Goal: Transaction & Acquisition: Purchase product/service

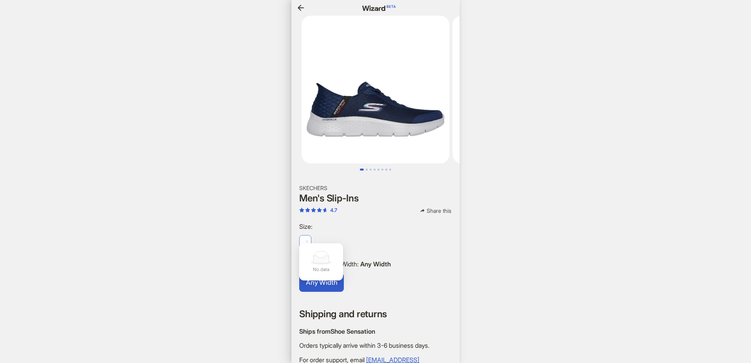
click at [304, 235] on span at bounding box center [305, 241] width 6 height 12
click at [185, 250] on div "Sign In Hi, I’m Wizard! I’m your superpowered shopping agent What are you shopp…" at bounding box center [375, 181] width 751 height 363
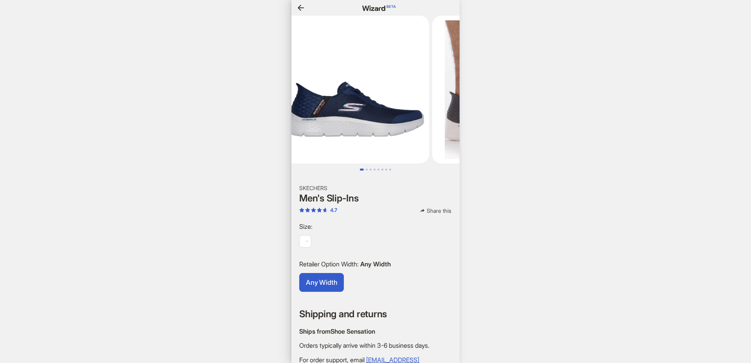
scroll to position [0, 720]
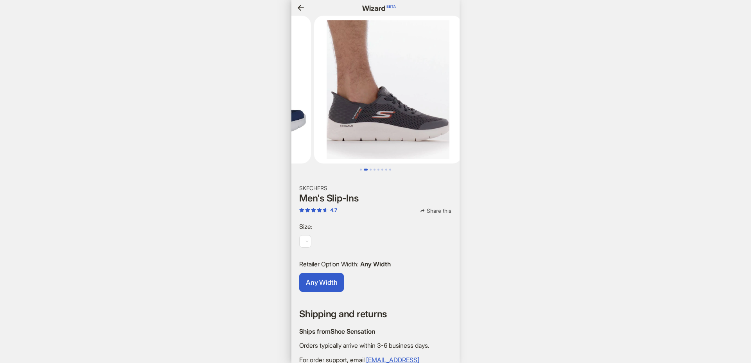
scroll to position [0, 158]
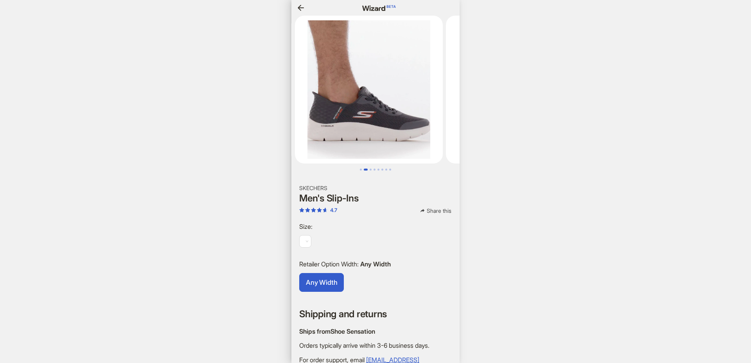
drag, startPoint x: 415, startPoint y: 140, endPoint x: 309, endPoint y: 139, distance: 105.2
click at [309, 139] on ul at bounding box center [375, 90] width 168 height 148
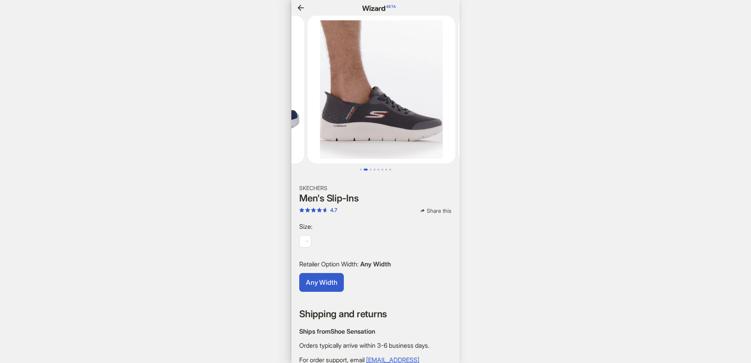
scroll to position [0, 201]
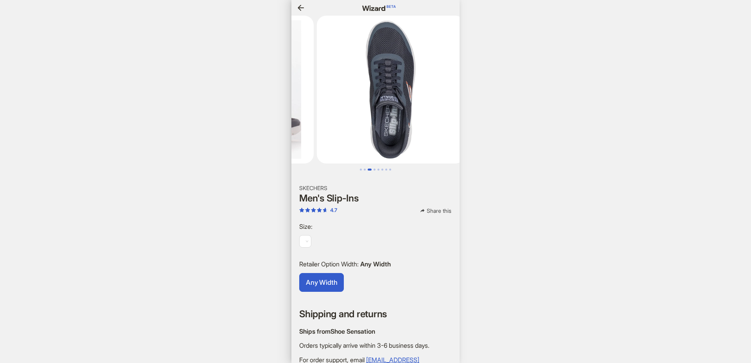
scroll to position [0, 731]
drag, startPoint x: 417, startPoint y: 126, endPoint x: 322, endPoint y: 138, distance: 95.7
click at [322, 138] on ul at bounding box center [375, 90] width 168 height 148
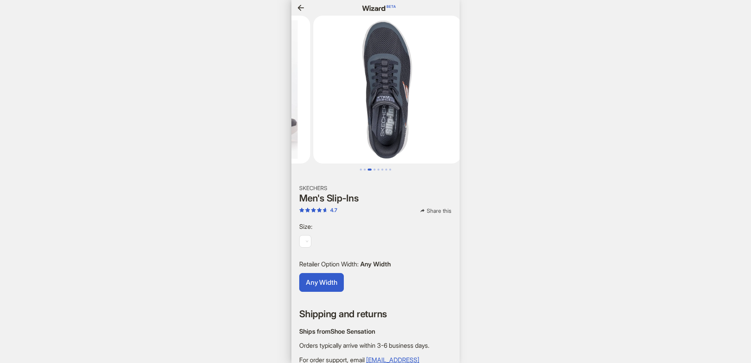
scroll to position [0, 737]
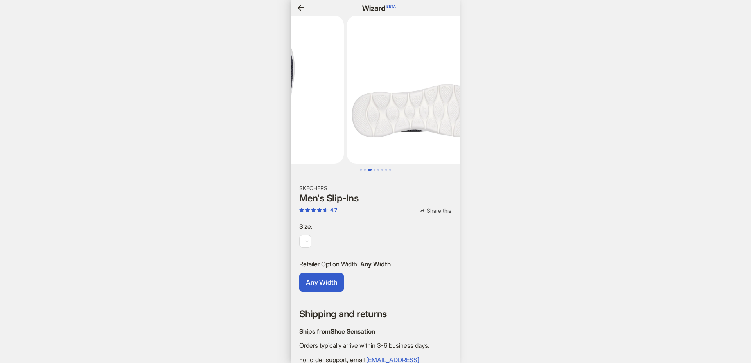
scroll to position [0, 740]
drag, startPoint x: 404, startPoint y: 124, endPoint x: 328, endPoint y: 132, distance: 77.0
click at [328, 132] on ul at bounding box center [375, 90] width 168 height 148
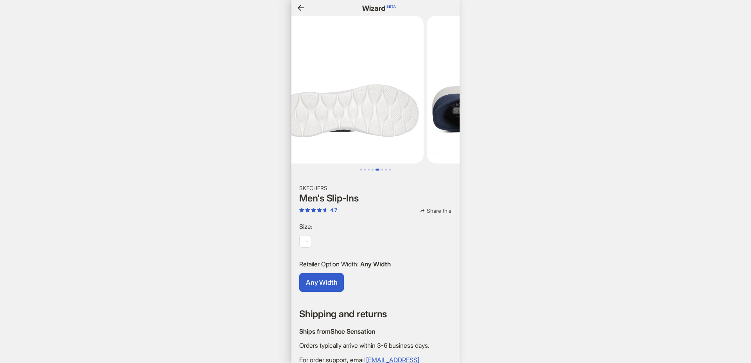
scroll to position [0, 527]
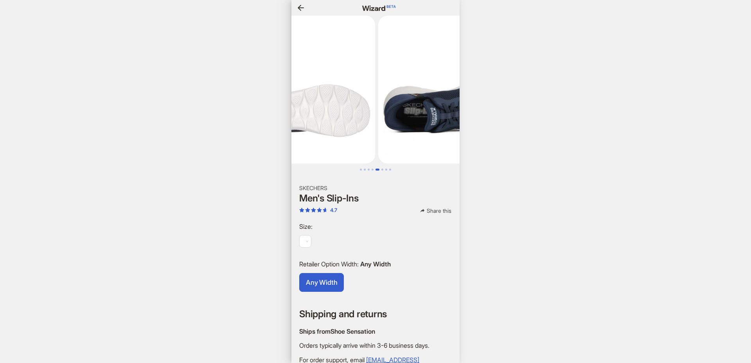
drag, startPoint x: 413, startPoint y: 126, endPoint x: 352, endPoint y: 133, distance: 61.3
click at [352, 133] on li at bounding box center [301, 90] width 151 height 148
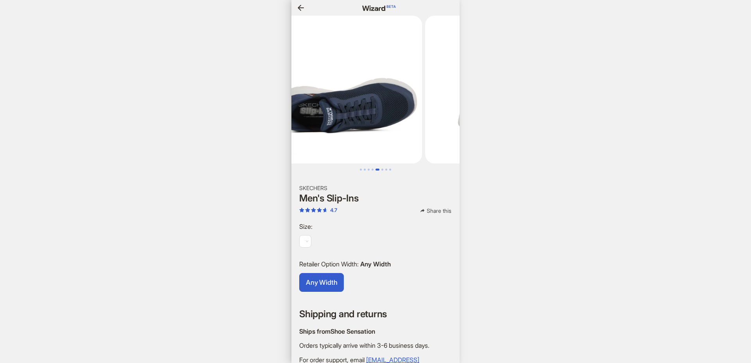
drag, startPoint x: 412, startPoint y: 132, endPoint x: 353, endPoint y: 135, distance: 59.1
click at [353, 135] on img at bounding box center [348, 90] width 148 height 148
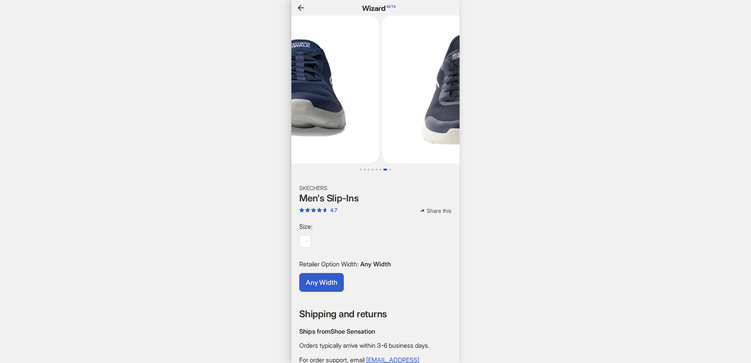
drag, startPoint x: 397, startPoint y: 139, endPoint x: 331, endPoint y: 142, distance: 66.6
click at [331, 142] on img at bounding box center [305, 90] width 148 height 148
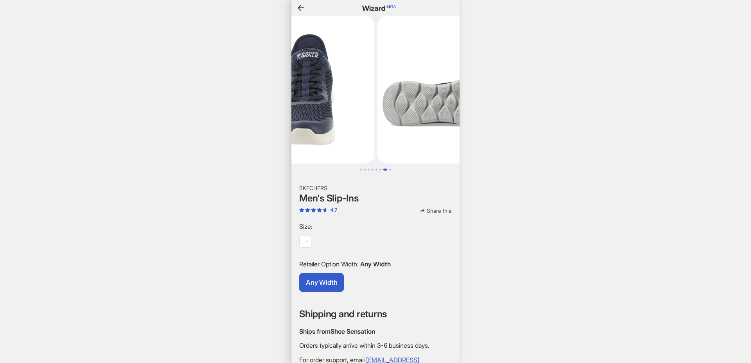
drag, startPoint x: 386, startPoint y: 144, endPoint x: 314, endPoint y: 153, distance: 72.5
click at [314, 153] on img at bounding box center [300, 90] width 148 height 148
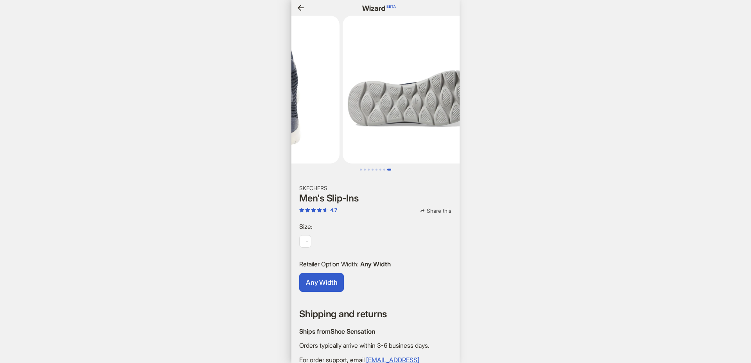
drag, startPoint x: 420, startPoint y: 134, endPoint x: 331, endPoint y: 141, distance: 89.4
click at [343, 141] on img at bounding box center [417, 90] width 148 height 148
click at [302, 238] on span at bounding box center [305, 241] width 6 height 12
click at [244, 246] on div "Sign In Hi, I’m Wizard! I’m your superpowered shopping agent What are you shopp…" at bounding box center [375, 181] width 751 height 363
click at [305, 237] on span at bounding box center [305, 241] width 6 height 12
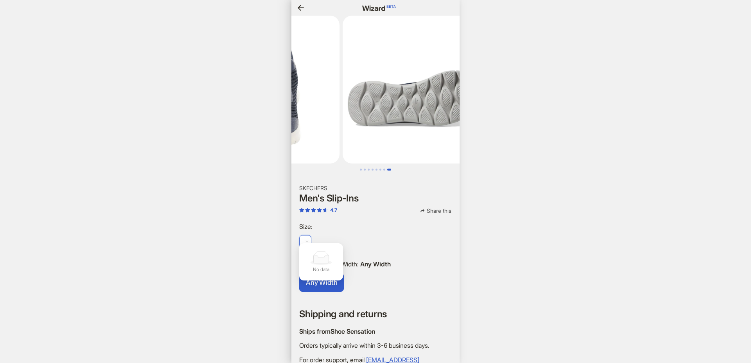
click at [235, 272] on div "Sign In Hi, I’m Wizard! I’m your superpowered shopping agent What are you shopp…" at bounding box center [375, 181] width 751 height 363
click at [311, 237] on div at bounding box center [305, 241] width 12 height 13
click at [310, 237] on div at bounding box center [305, 241] width 12 height 13
click at [307, 239] on span at bounding box center [305, 241] width 6 height 12
click at [283, 251] on div "Sign In Hi, I’m Wizard! I’m your superpowered shopping agent What are you shopp…" at bounding box center [375, 181] width 751 height 363
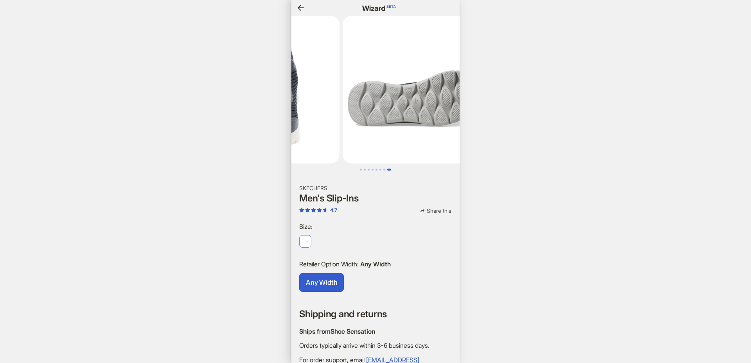
click at [306, 239] on span at bounding box center [305, 241] width 6 height 12
drag, startPoint x: 287, startPoint y: 249, endPoint x: 367, endPoint y: 190, distance: 99.7
click at [287, 249] on div "Sign In Hi, I’m Wizard! I’m your superpowered shopping agent What are you shopp…" at bounding box center [375, 181] width 751 height 363
click at [304, 239] on span at bounding box center [305, 241] width 6 height 12
click at [271, 241] on div "Sign In Hi, I’m Wizard! I’m your superpowered shopping agent What are you shopp…" at bounding box center [375, 181] width 751 height 363
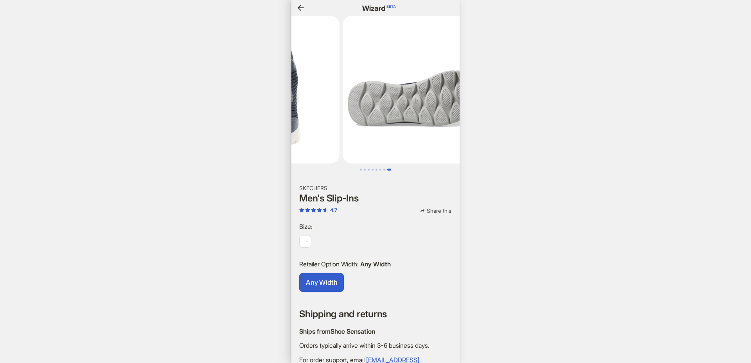
scroll to position [0, 842]
click at [299, 6] on icon "button" at bounding box center [301, 8] width 6 height 6
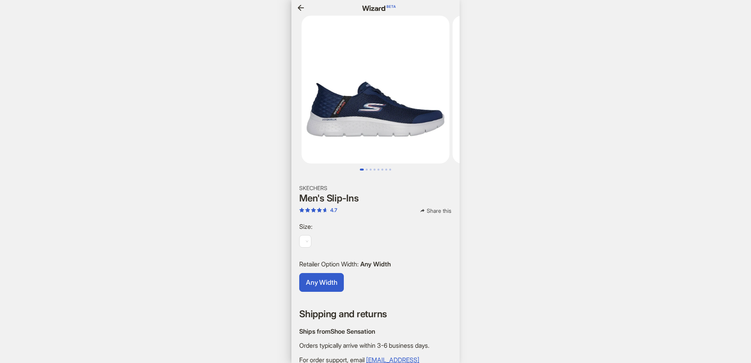
scroll to position [0, 745]
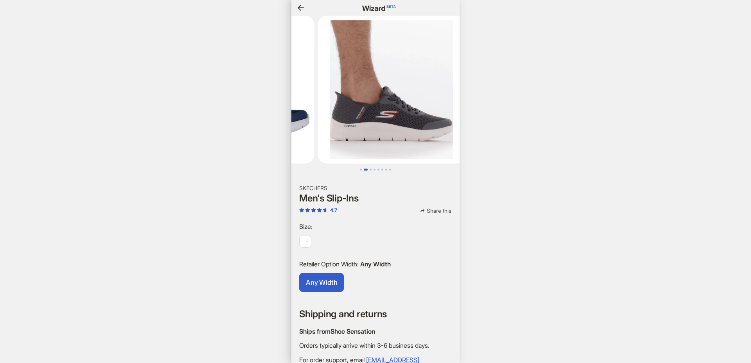
scroll to position [0, 145]
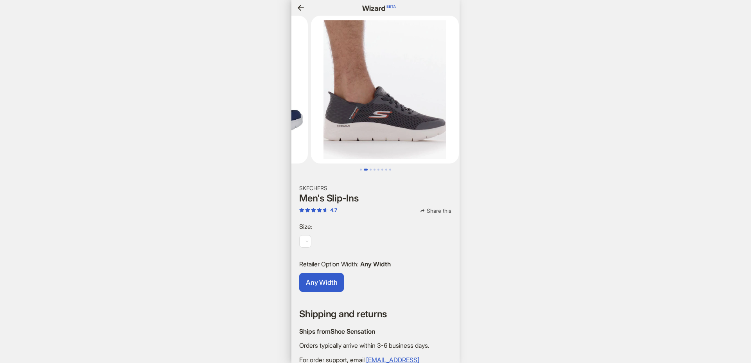
drag, startPoint x: 424, startPoint y: 102, endPoint x: 328, endPoint y: 107, distance: 96.3
click at [328, 107] on ul at bounding box center [375, 90] width 168 height 148
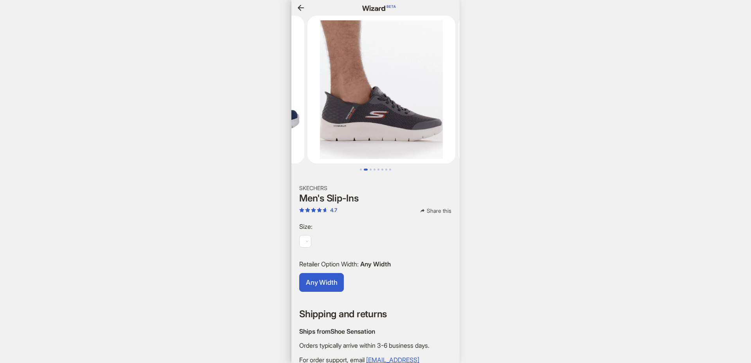
scroll to position [0, 752]
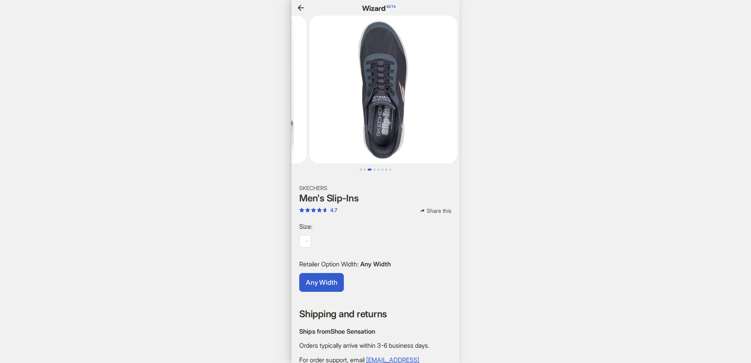
scroll to position [0, 755]
drag, startPoint x: 370, startPoint y: 101, endPoint x: 302, endPoint y: 106, distance: 68.2
click at [302, 106] on ul at bounding box center [375, 90] width 168 height 148
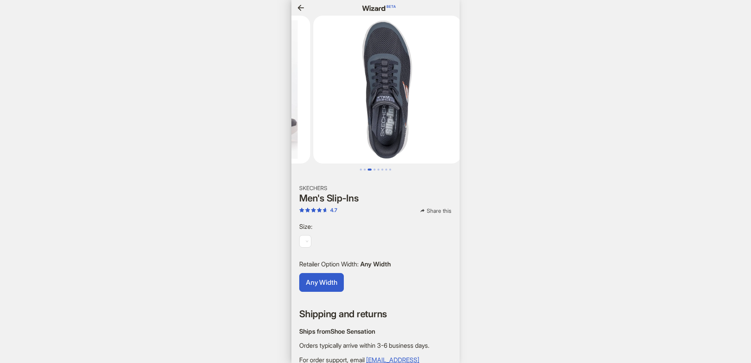
scroll to position [0, 759]
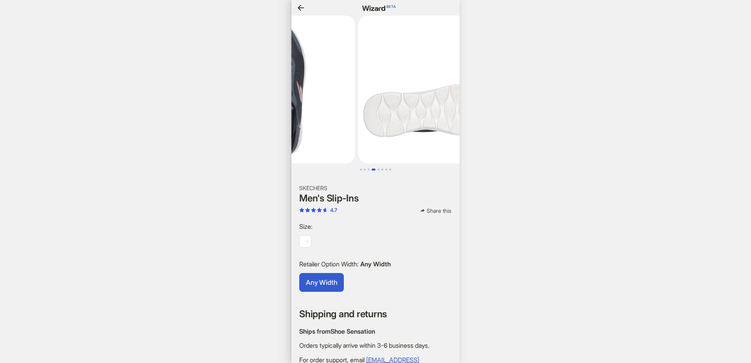
scroll to position [0, 468]
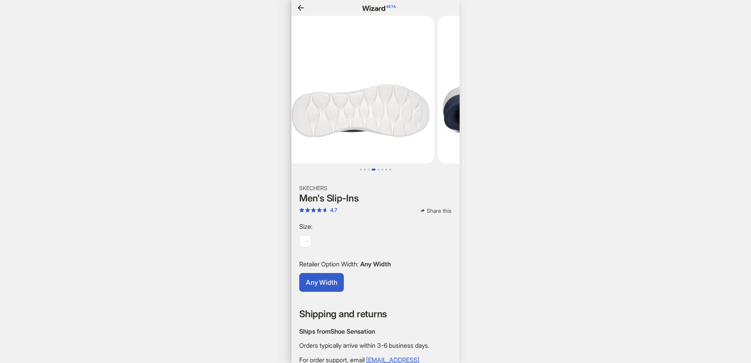
drag, startPoint x: 392, startPoint y: 108, endPoint x: 273, endPoint y: 111, distance: 118.5
click at [273, 111] on body "Sign In Hi, I’m Wizard! I’m your superpowered shopping agent What are you shopp…" at bounding box center [375, 181] width 751 height 363
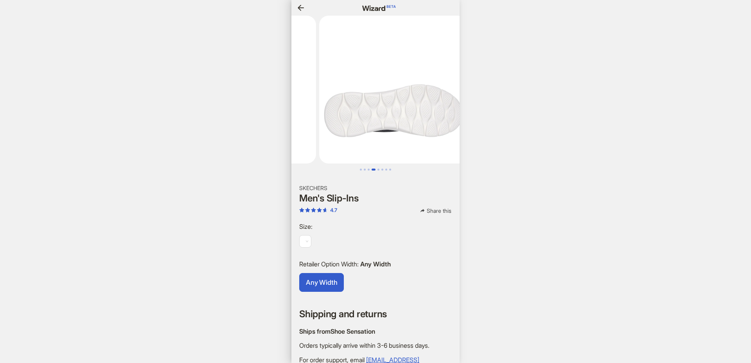
scroll to position [0, 766]
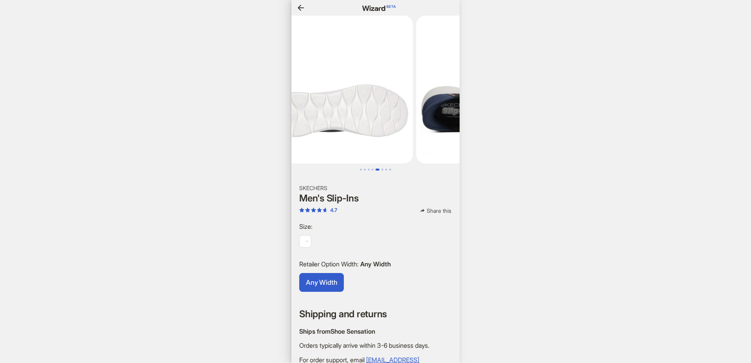
scroll to position [0, 614]
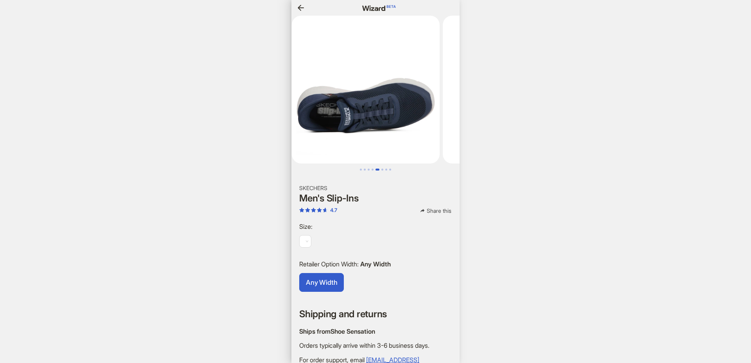
drag, startPoint x: 394, startPoint y: 114, endPoint x: 275, endPoint y: 113, distance: 118.9
click at [275, 113] on body "Sign In Hi, I’m Wizard! I’m your superpowered shopping agent What are you shopp…" at bounding box center [375, 181] width 751 height 363
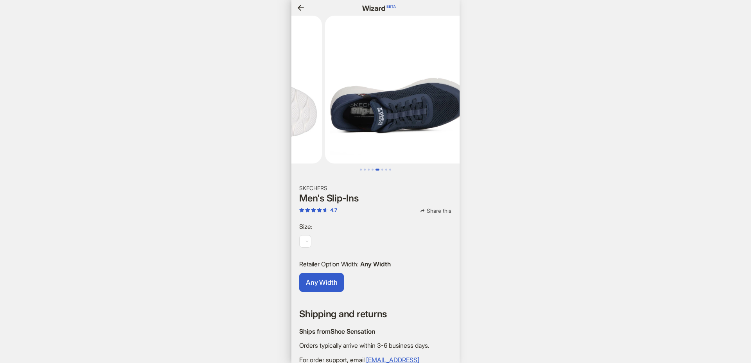
scroll to position [0, 773]
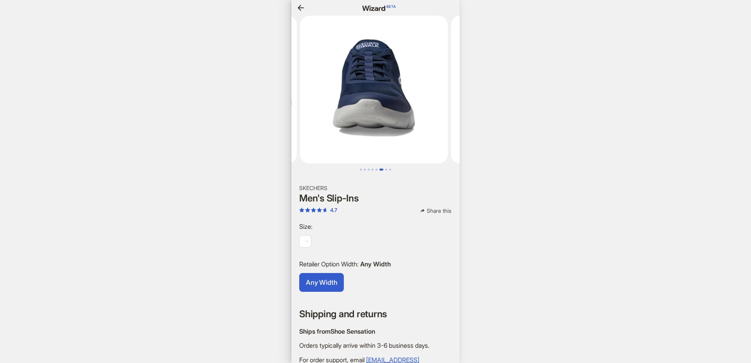
scroll to position [0, 775]
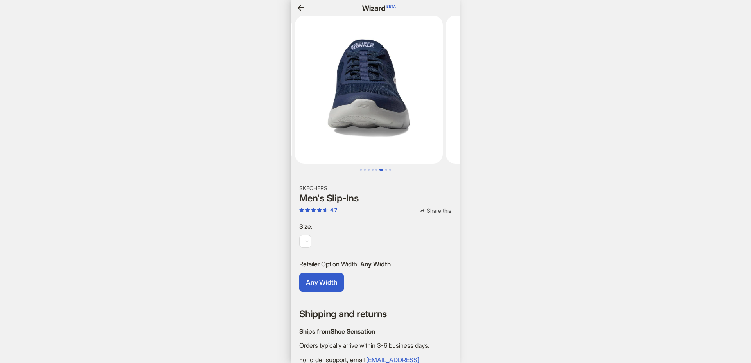
drag, startPoint x: 378, startPoint y: 118, endPoint x: 260, endPoint y: 117, distance: 118.1
click at [260, 117] on body "Sign In Hi, I’m Wizard! I’m your superpowered shopping agent What are you shopp…" at bounding box center [375, 181] width 751 height 363
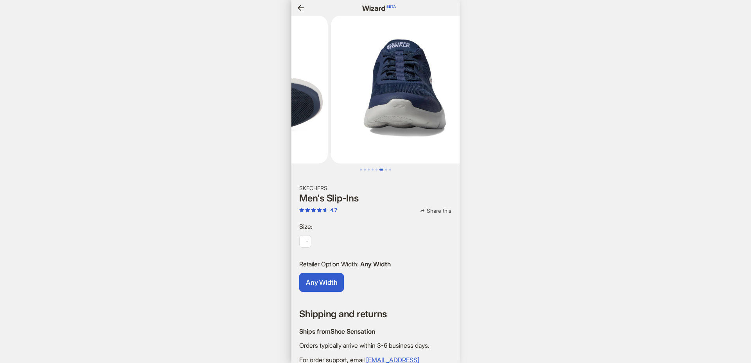
scroll to position [0, 780]
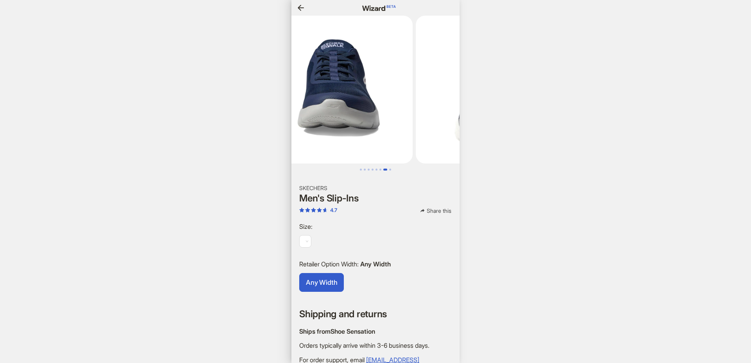
scroll to position [0, 870]
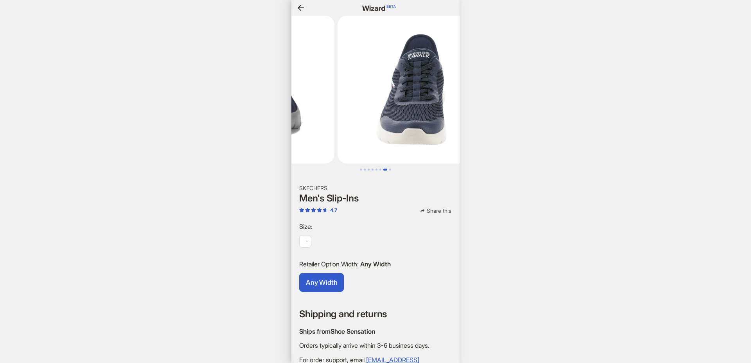
drag, startPoint x: 392, startPoint y: 118, endPoint x: 296, endPoint y: 122, distance: 96.3
click at [296, 122] on img at bounding box center [261, 90] width 148 height 148
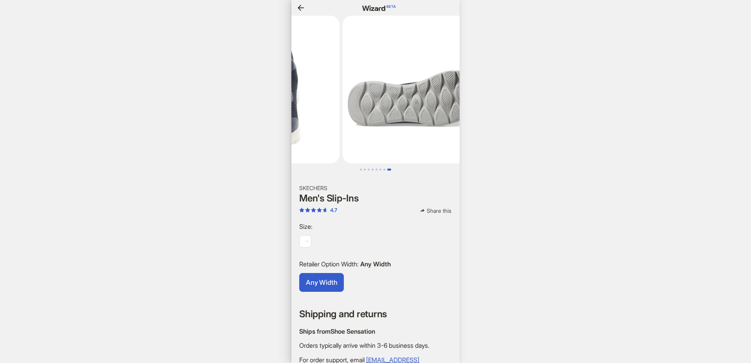
drag, startPoint x: 401, startPoint y: 119, endPoint x: 297, endPoint y: 121, distance: 103.7
click at [297, 121] on img at bounding box center [266, 90] width 148 height 148
drag, startPoint x: 359, startPoint y: 118, endPoint x: 323, endPoint y: 120, distance: 36.4
click at [343, 120] on img at bounding box center [417, 90] width 148 height 148
click at [305, 14] on button "button" at bounding box center [300, 8] width 13 height 13
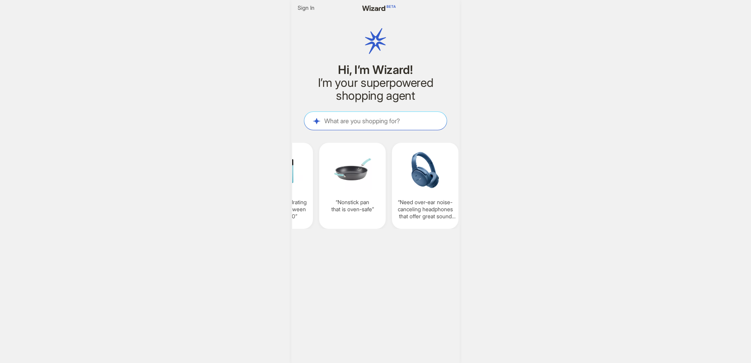
click at [196, 79] on div "Sign In Hi, I’m Wizard! I’m your superpowered shopping agent What are you shopp…" at bounding box center [375, 181] width 751 height 363
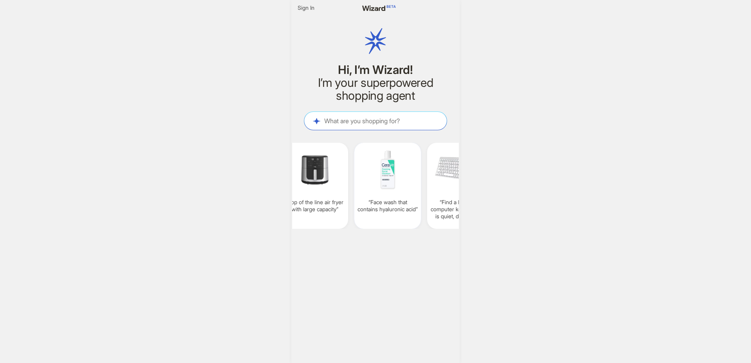
scroll to position [0, 812]
